Goal: Find contact information: Obtain details needed to contact an individual or organization

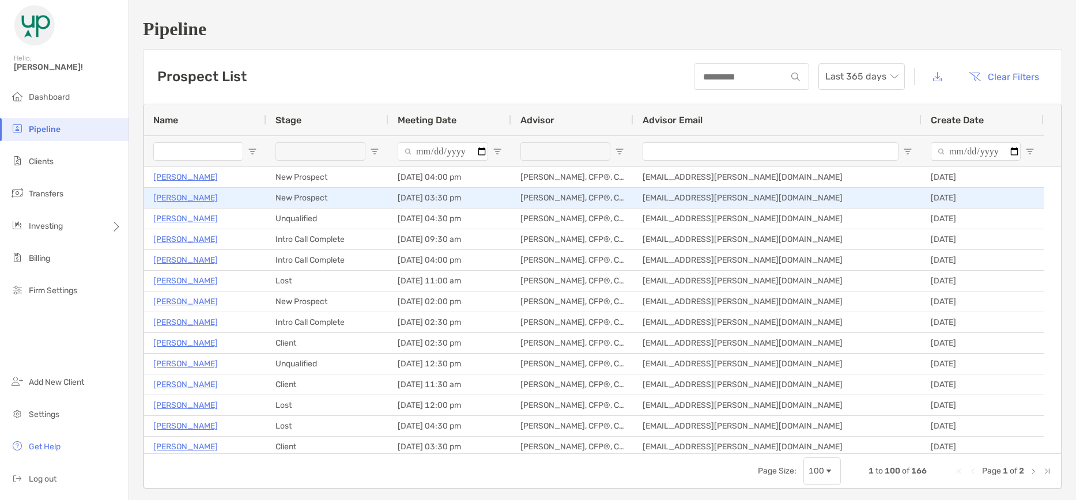
click at [192, 197] on p "[PERSON_NAME]" at bounding box center [185, 198] width 65 height 14
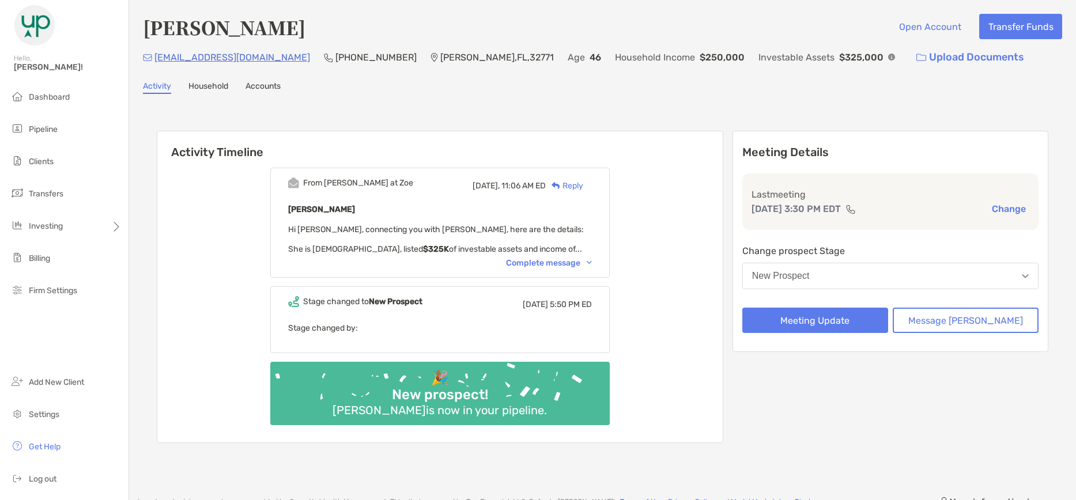
click at [335, 54] on p "[PHONE_NUMBER]" at bounding box center [375, 57] width 81 height 14
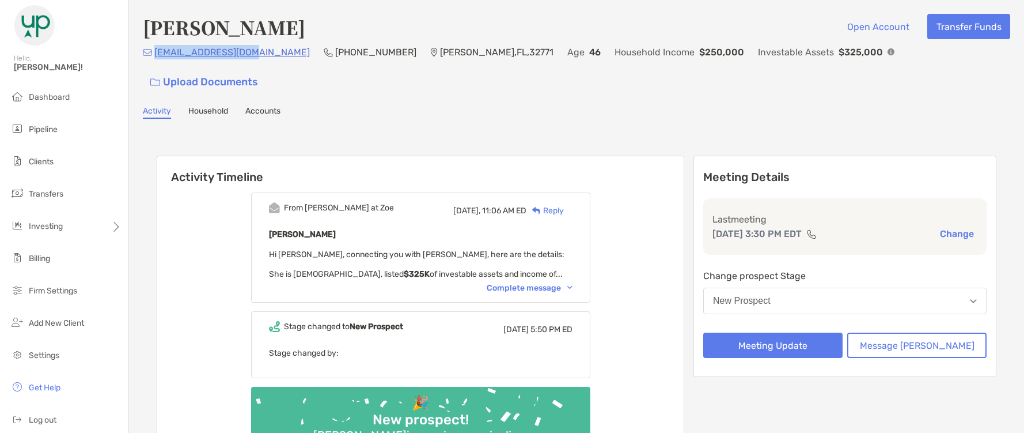
drag, startPoint x: 252, startPoint y: 58, endPoint x: 154, endPoint y: 68, distance: 98.4
click at [154, 68] on div "[EMAIL_ADDRESS][DOMAIN_NAME] (407) 319-[GEOGRAPHIC_DATA] Age [DEMOGRAPHIC_DATA]…" at bounding box center [577, 70] width 868 height 50
copy p "[EMAIL_ADDRESS][DOMAIN_NAME]"
